Goal: Transaction & Acquisition: Download file/media

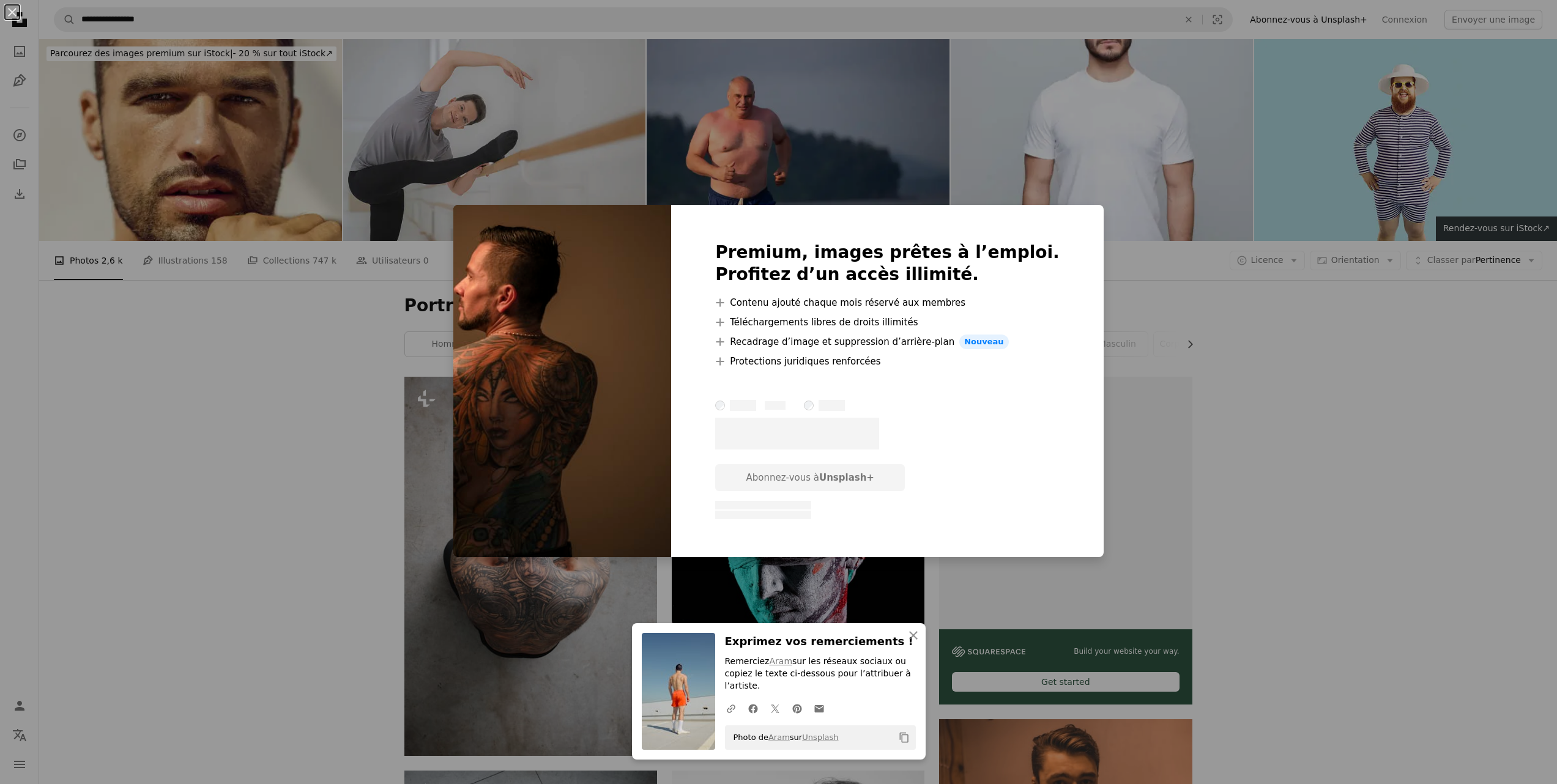
scroll to position [3338, 0]
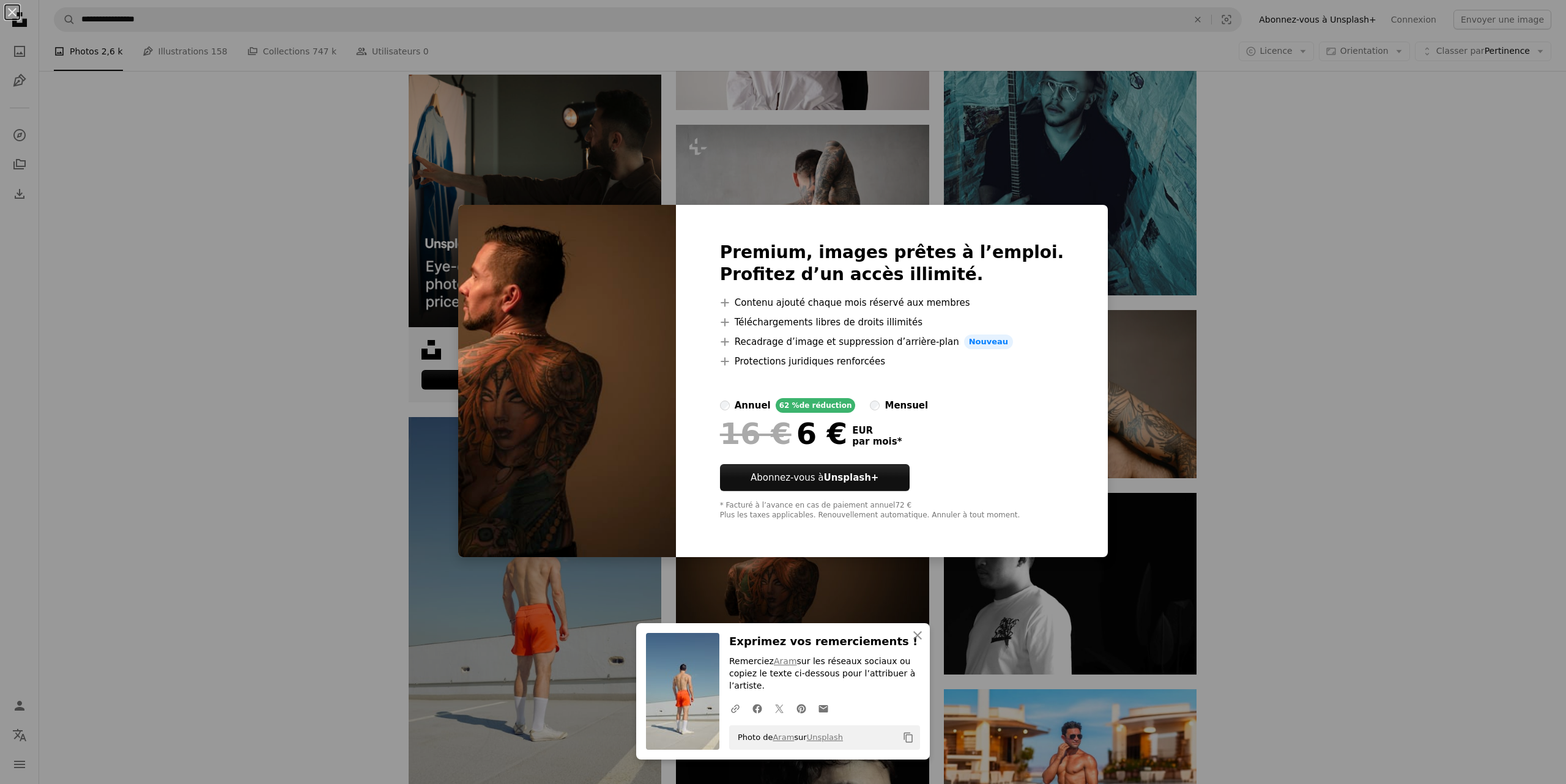
click at [1277, 323] on div "An X shape An X shape Fermer Exprimez vos remerciements ! Remerciez Aram sur le…" at bounding box center [783, 392] width 1566 height 784
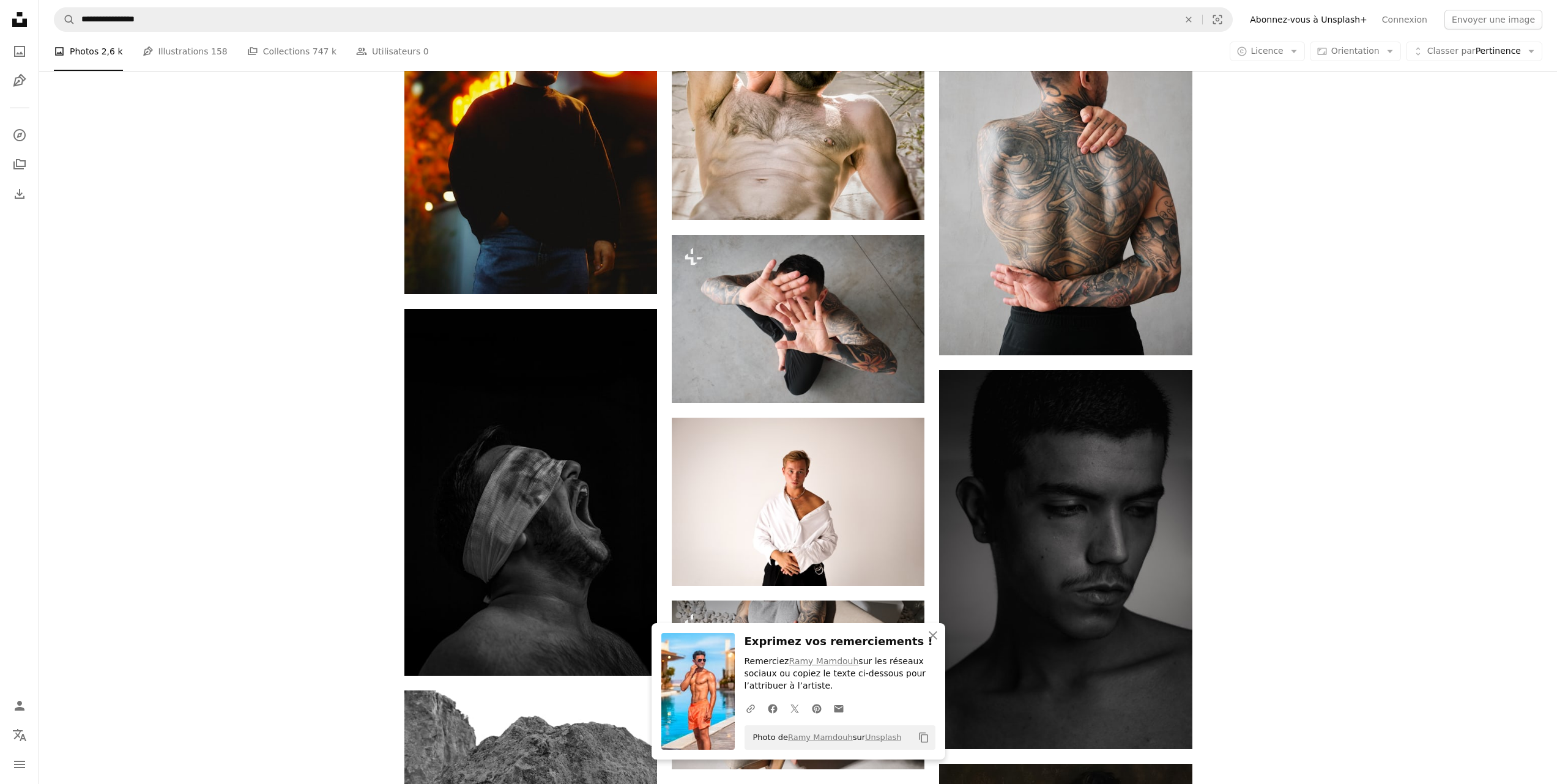
scroll to position [4516, 0]
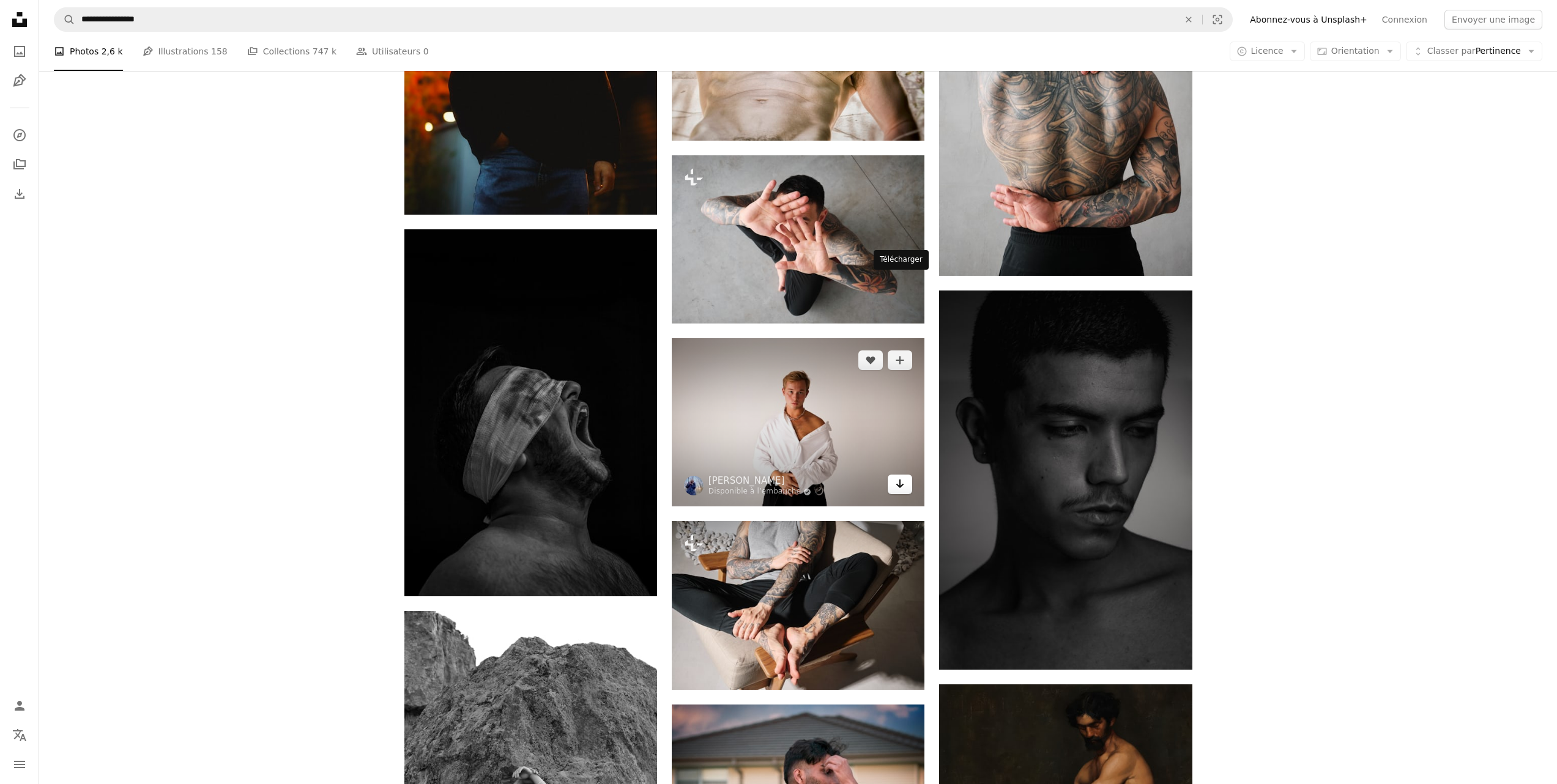
click at [898, 480] on icon "Télécharger" at bounding box center [900, 484] width 8 height 9
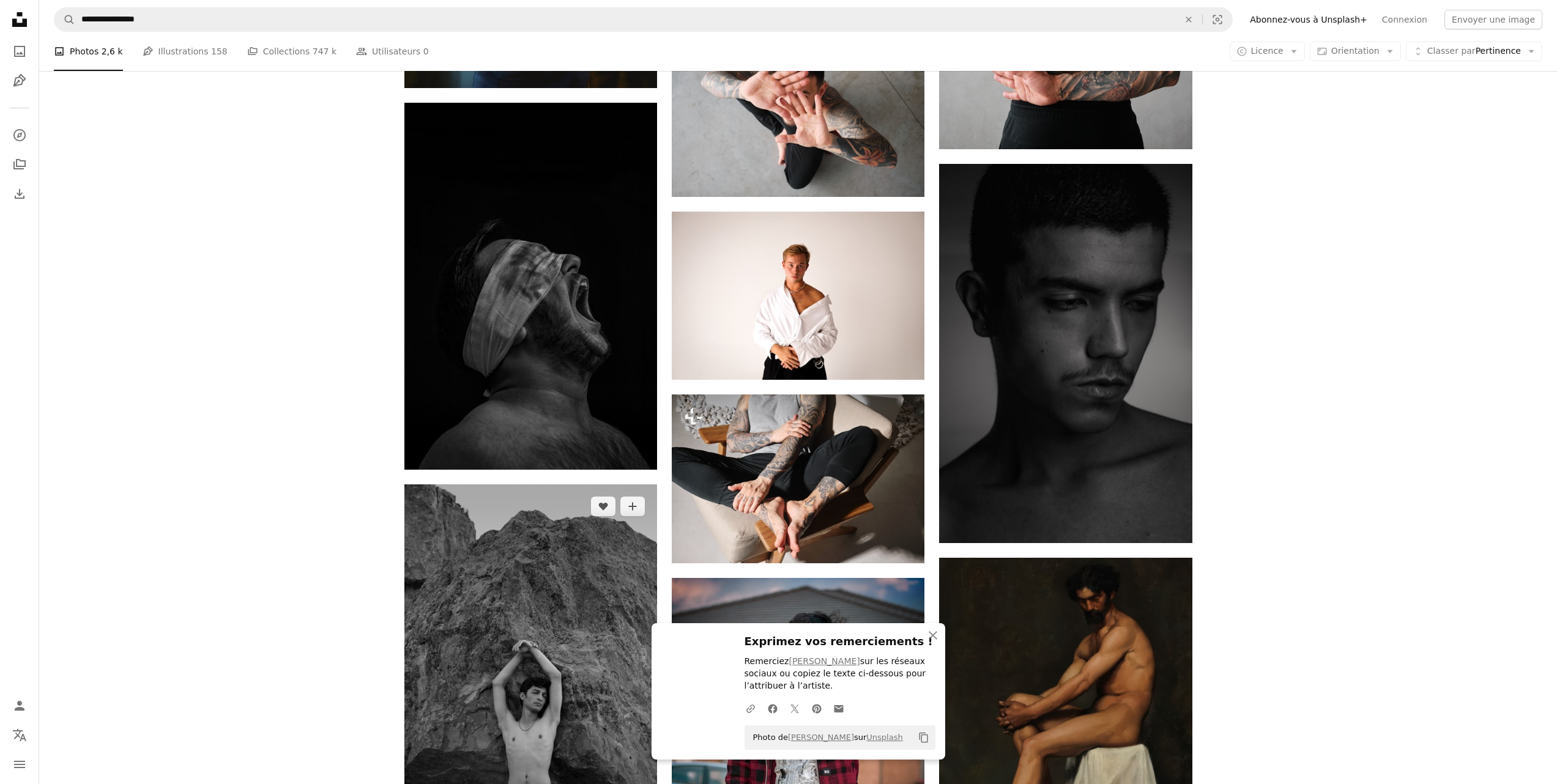
scroll to position [4794, 0]
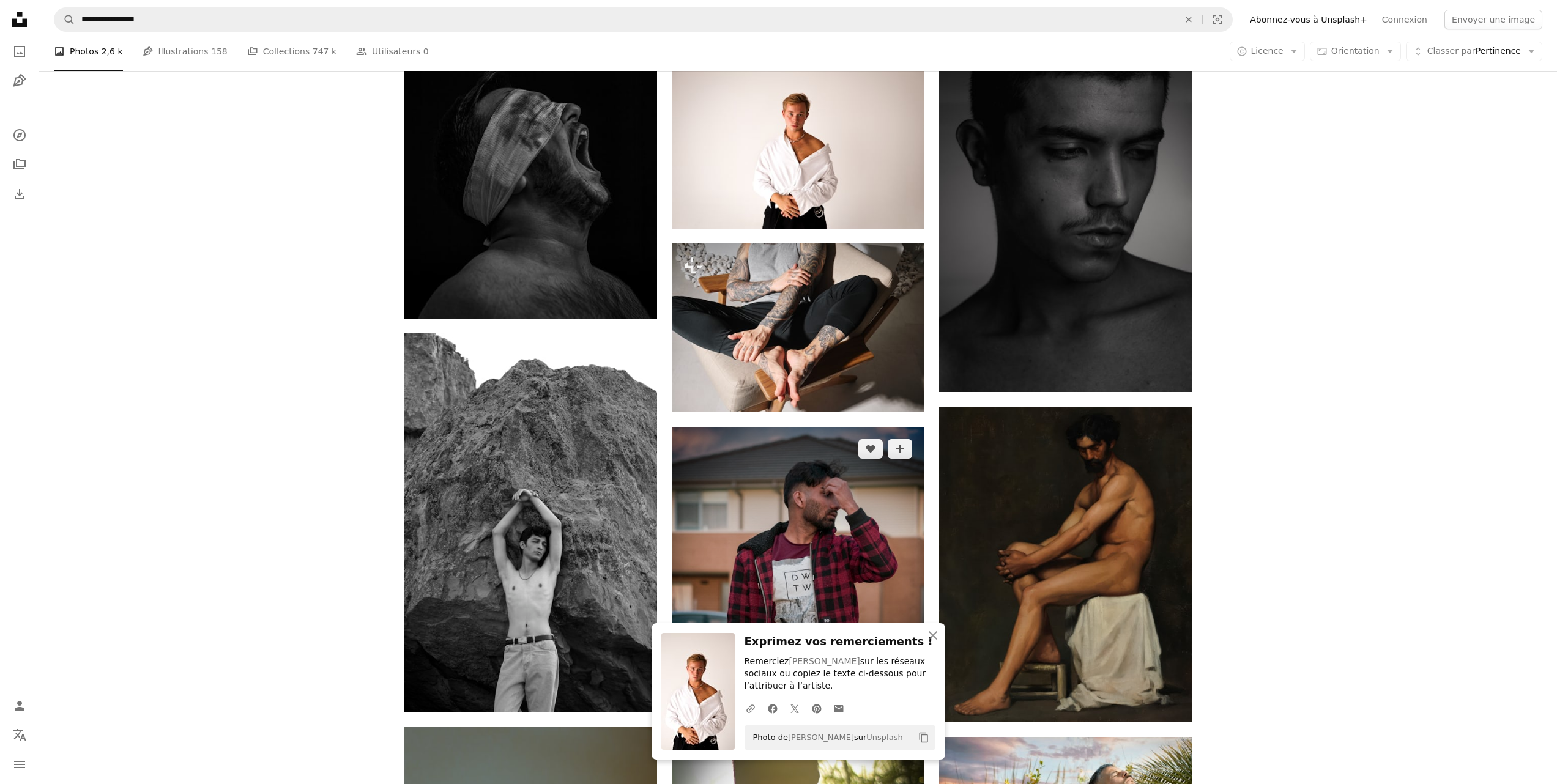
click at [899, 667] on icon "Arrow pointing down" at bounding box center [900, 674] width 10 height 15
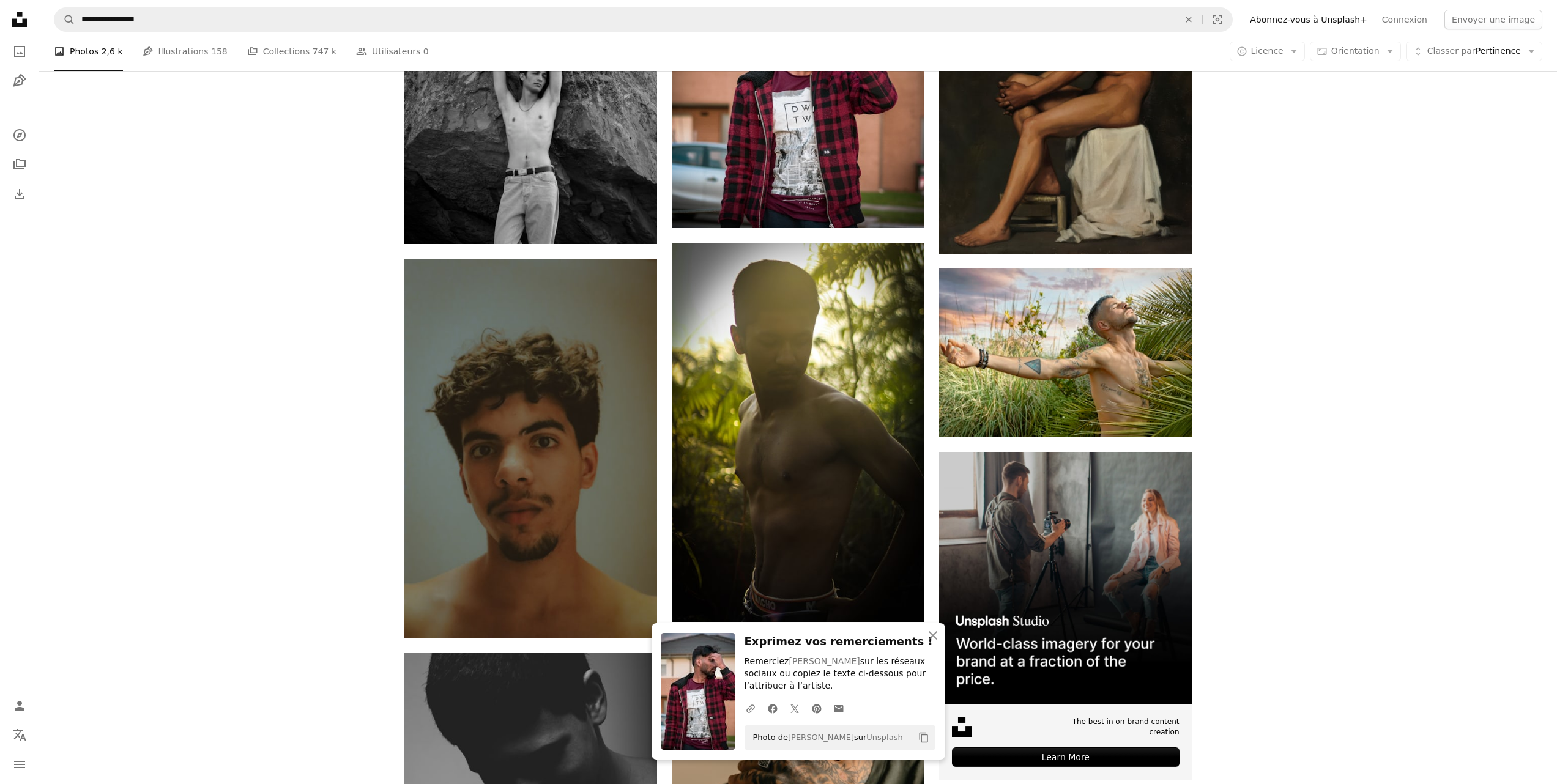
scroll to position [5296, 0]
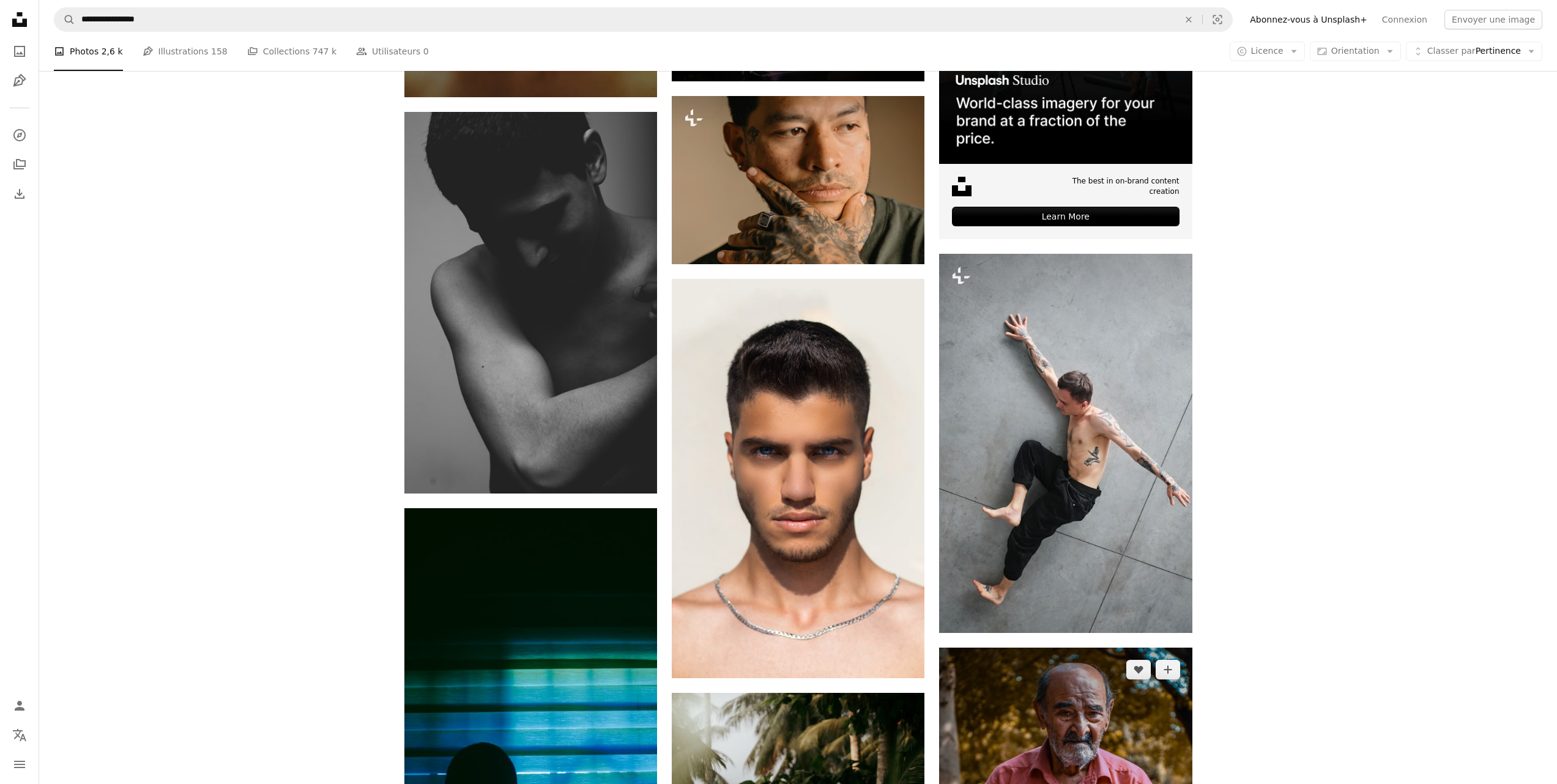
scroll to position [5818, 0]
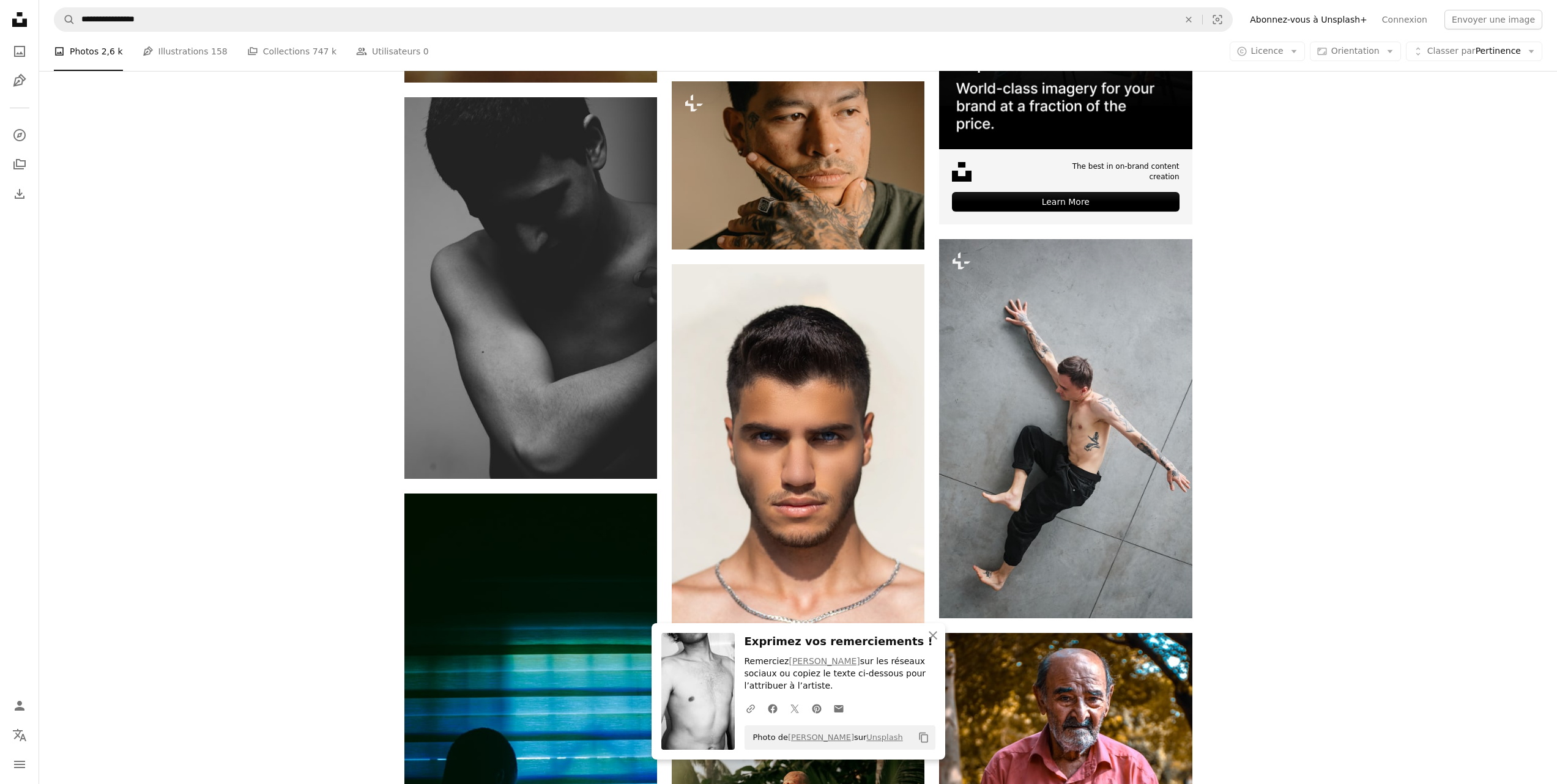
scroll to position [6110, 0]
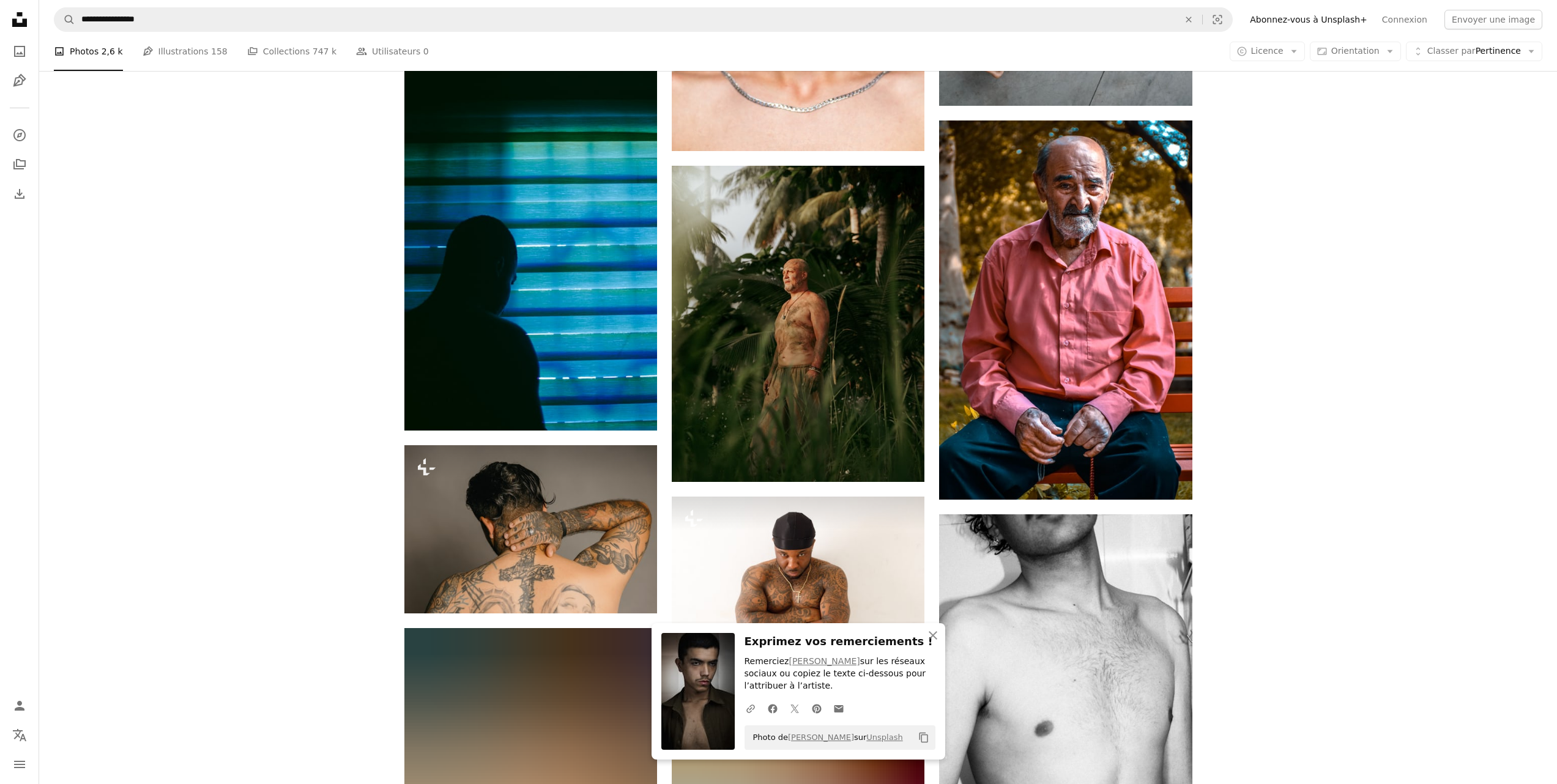
scroll to position [6477, 0]
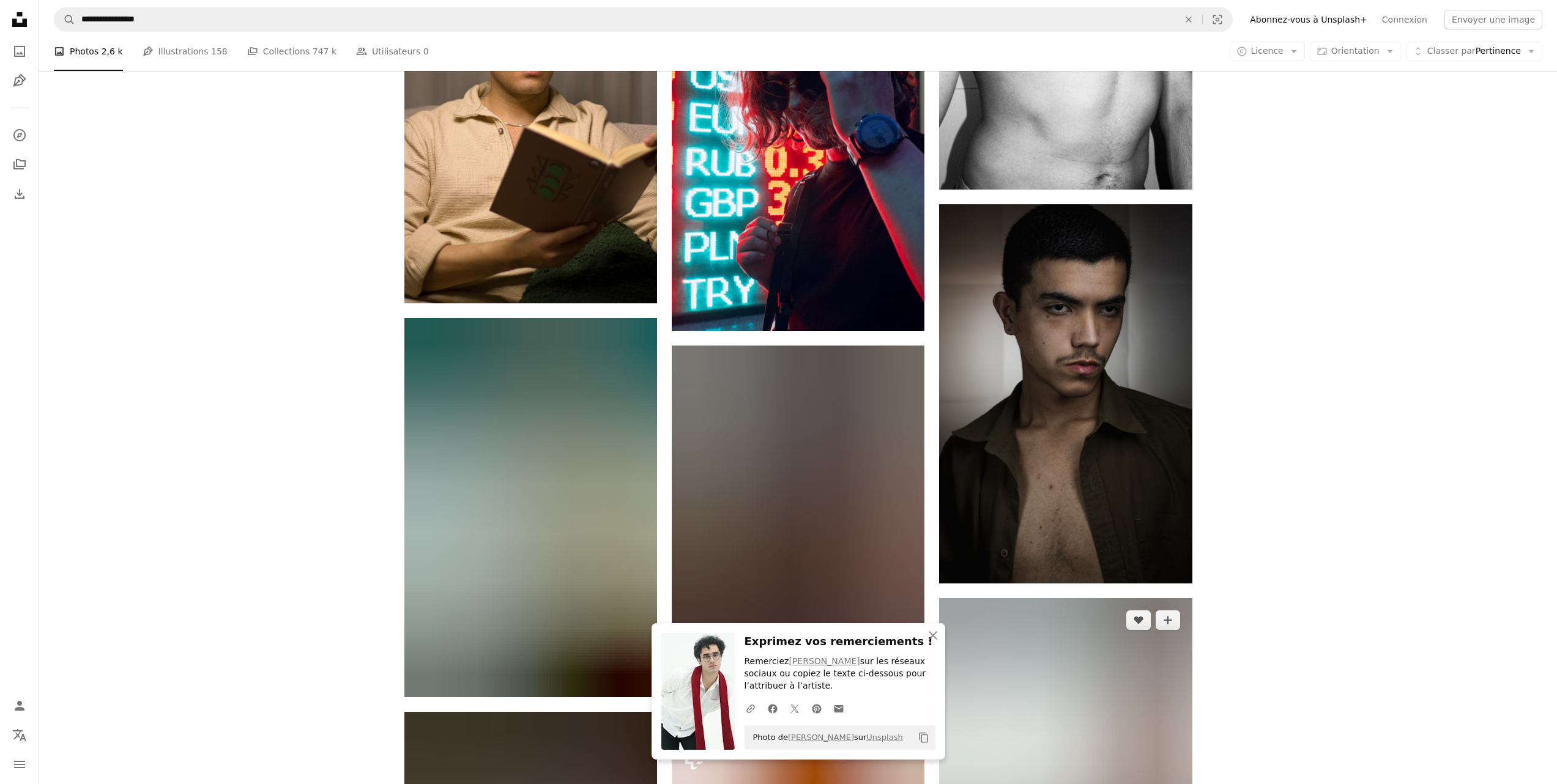
scroll to position [7115, 0]
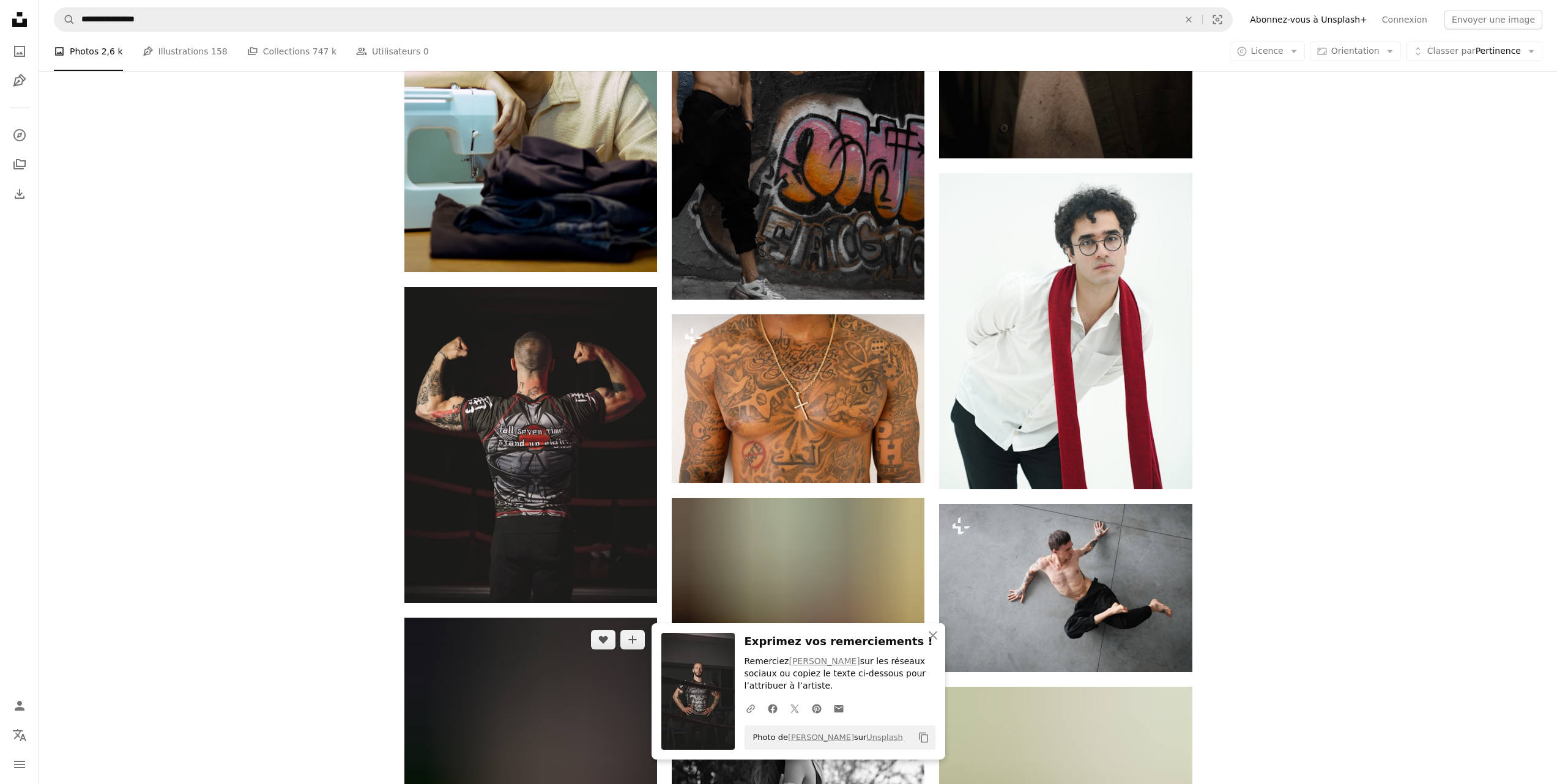
scroll to position [7462, 0]
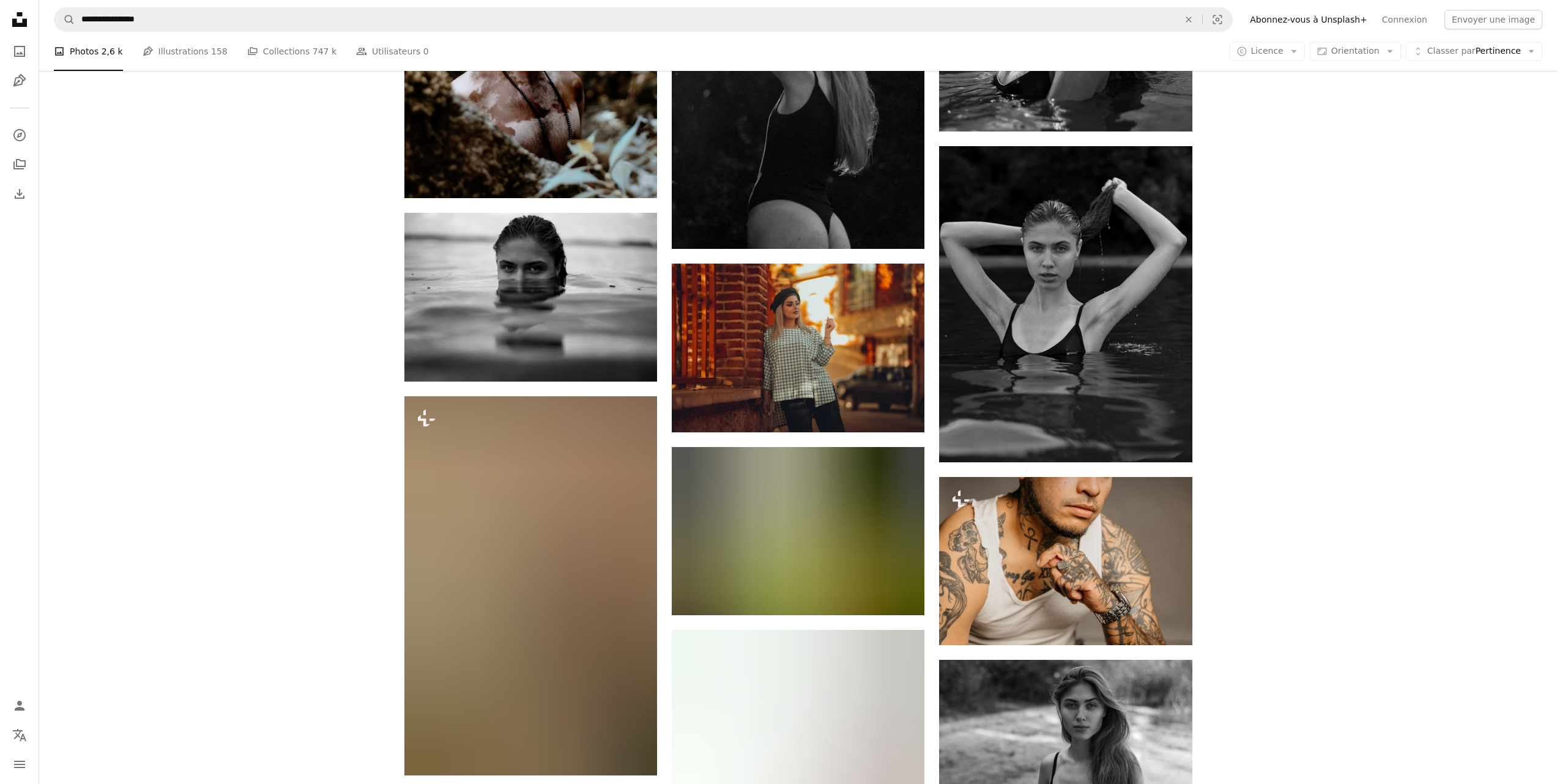
scroll to position [11280, 0]
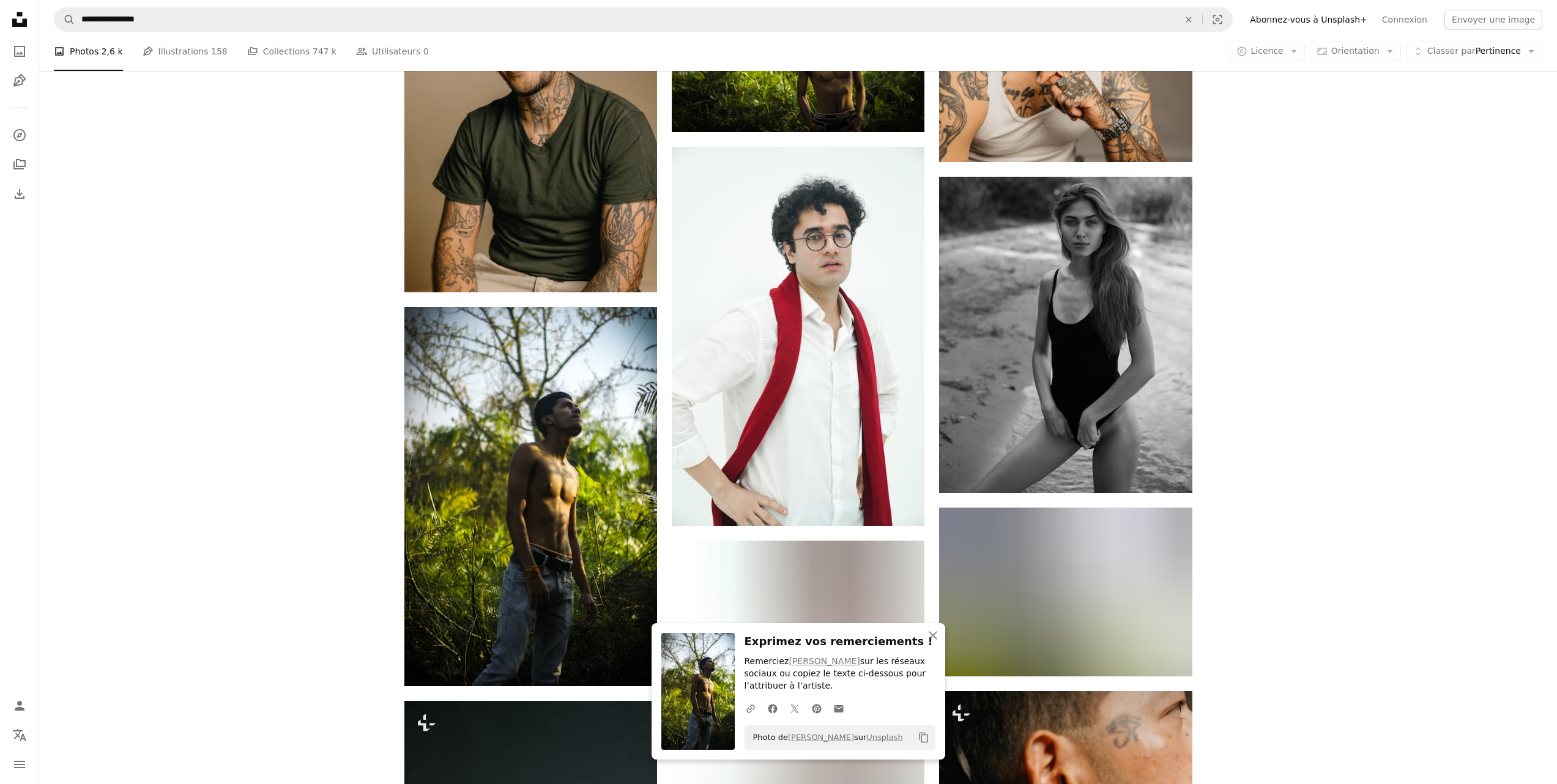
scroll to position [11809, 0]
